Goal: Obtain resource: Download file/media

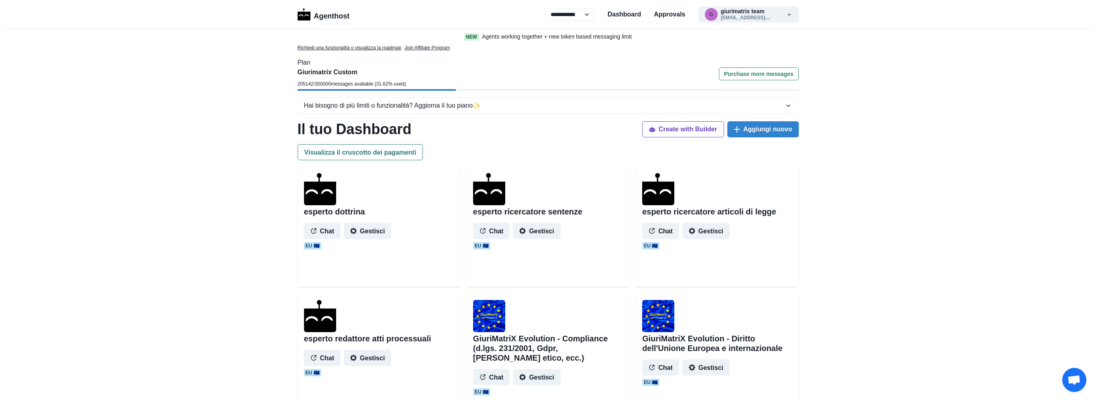
select select "**"
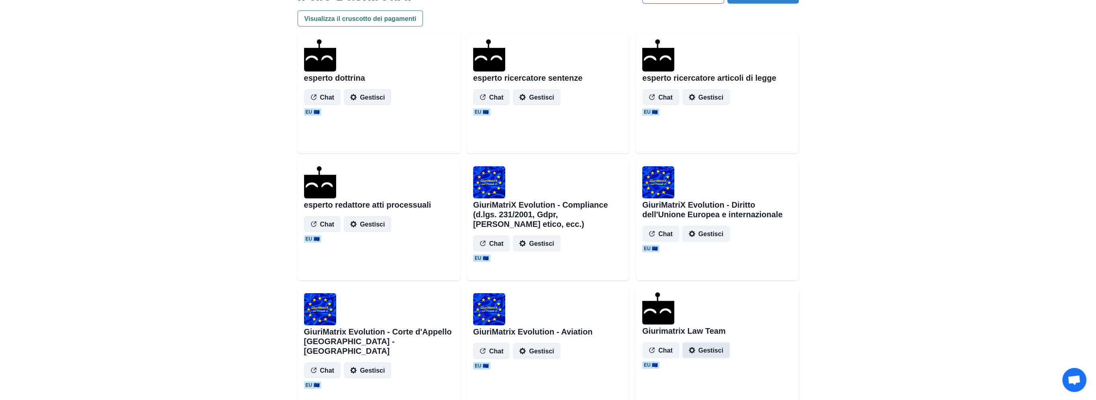
click at [695, 354] on button "Gestisci" at bounding box center [705, 350] width 47 height 16
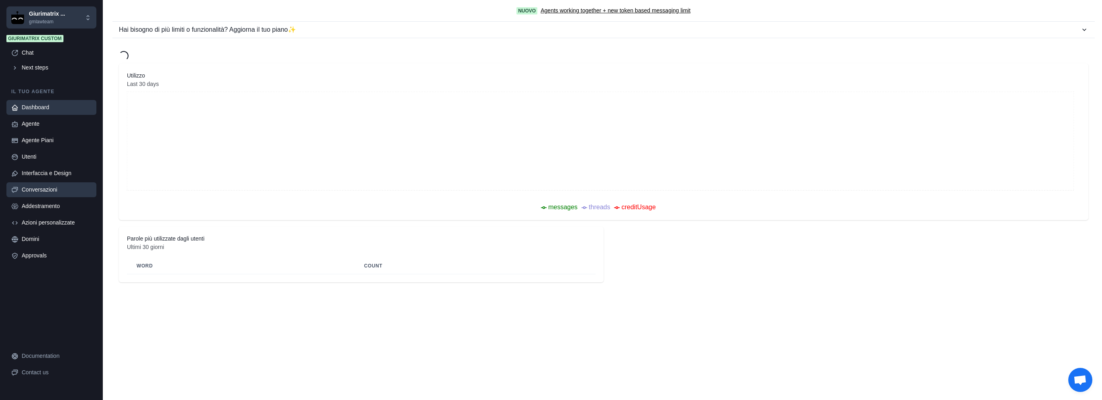
click at [42, 193] on div "Conversazioni" at bounding box center [57, 190] width 70 height 8
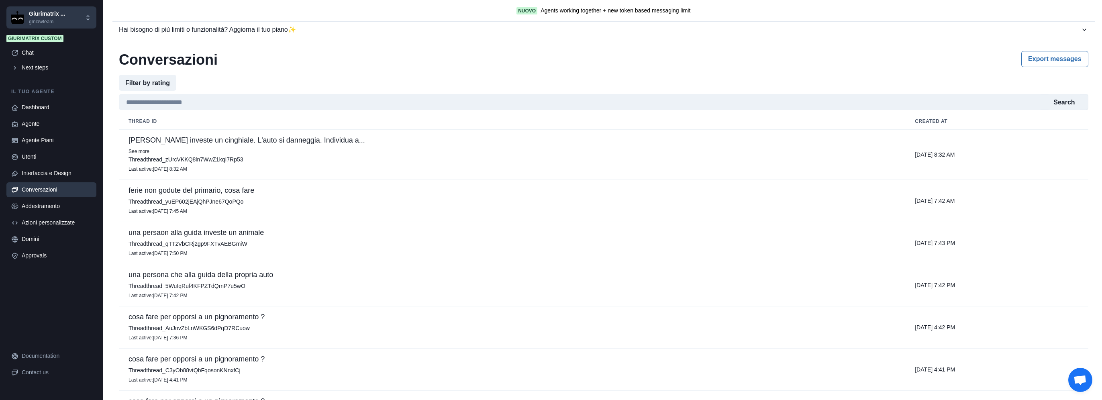
click at [271, 149] on p "See more" at bounding box center [512, 151] width 767 height 8
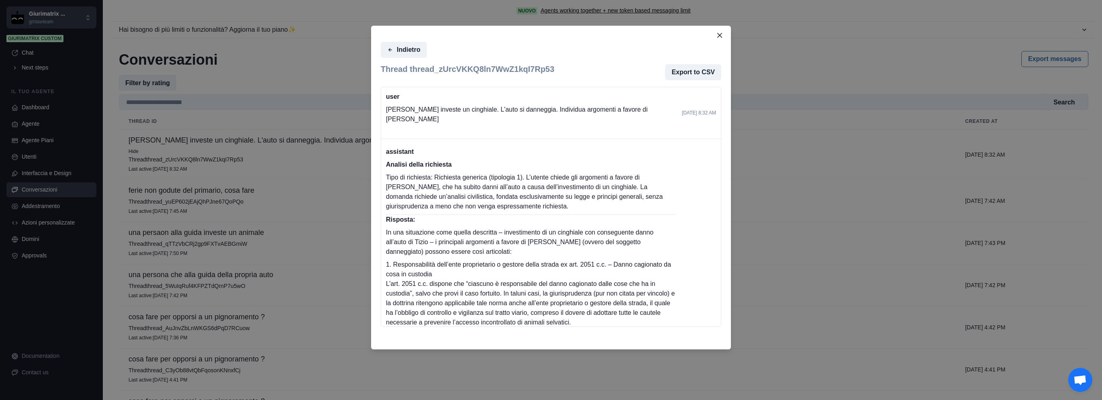
click at [511, 109] on p "[PERSON_NAME] investe un cinghiale. L'auto si danneggia. Individua argomenti a …" at bounding box center [531, 114] width 290 height 19
copy div "[PERSON_NAME] investe un cinghiale. L'auto si danneggia. Individua argomenti a …"
click at [719, 33] on icon "Close" at bounding box center [719, 35] width 5 height 5
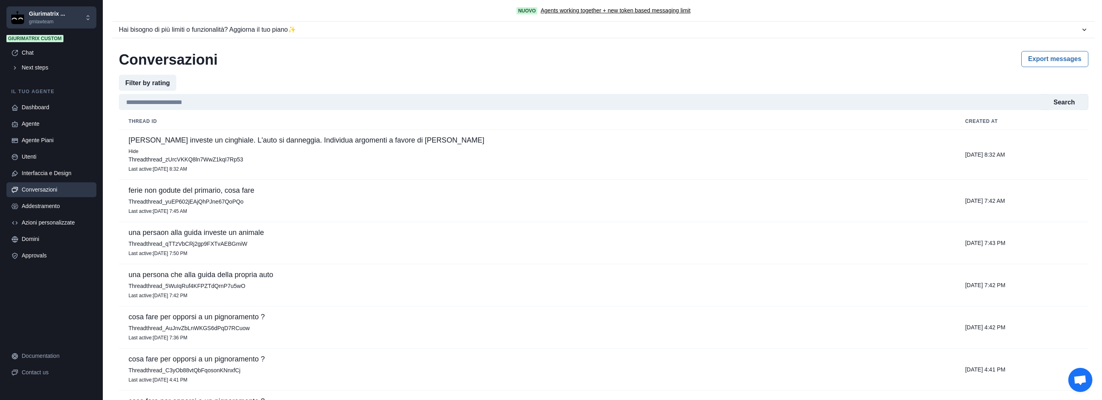
click at [349, 149] on p "Hide" at bounding box center [537, 151] width 817 height 8
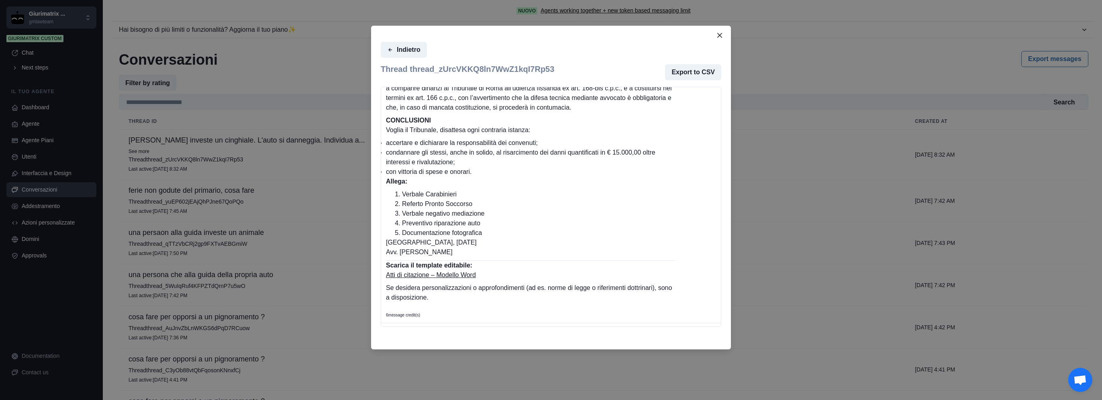
scroll to position [1105, 0]
click at [462, 275] on link "Atti di citazione – Modello Word" at bounding box center [431, 274] width 90 height 7
